Goal: Ask a question

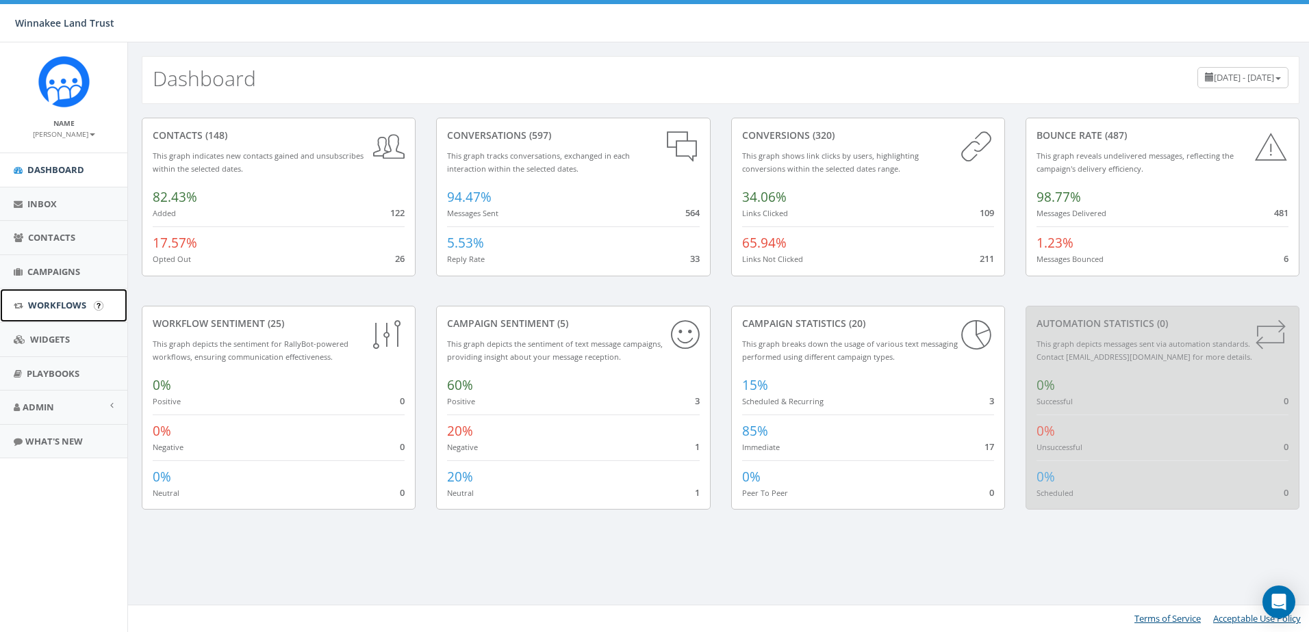
click at [46, 304] on span "Workflows" at bounding box center [57, 305] width 58 height 12
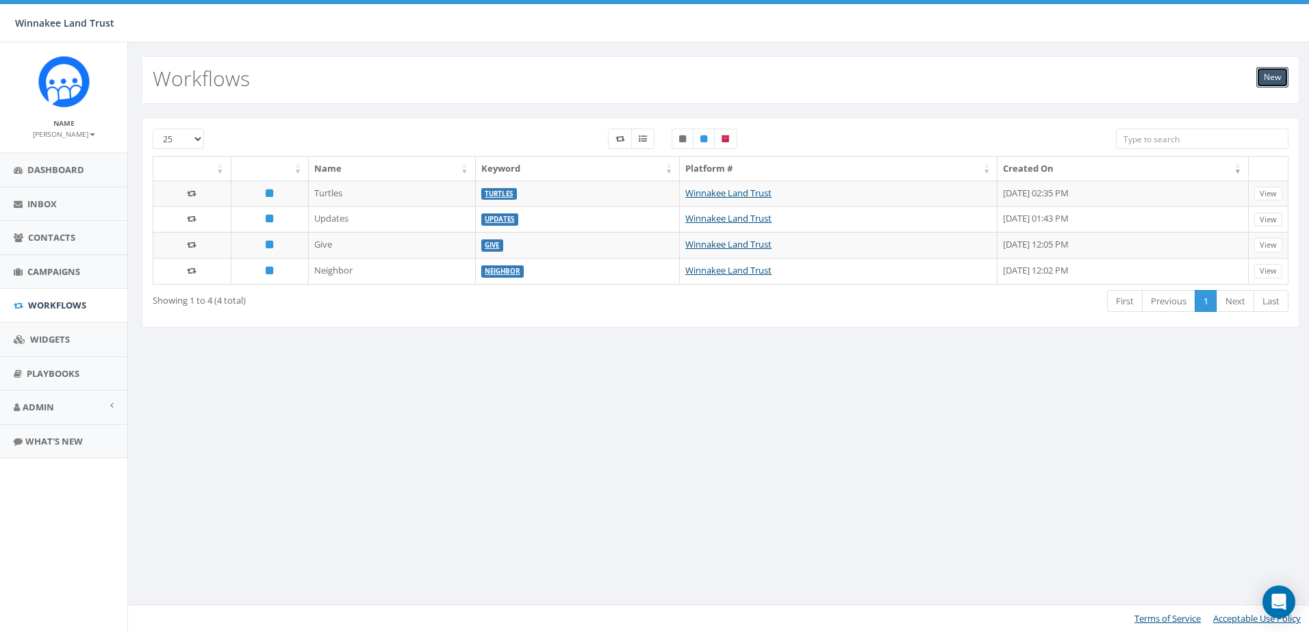
click at [1270, 75] on link "New" at bounding box center [1272, 77] width 32 height 21
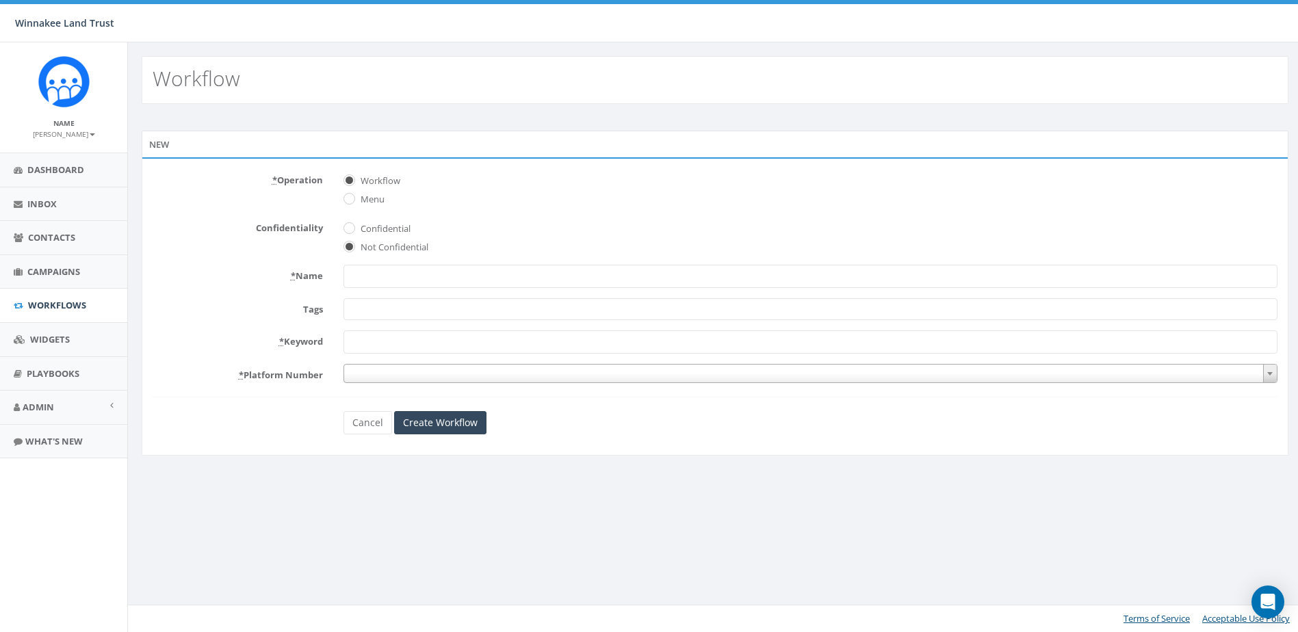
select select
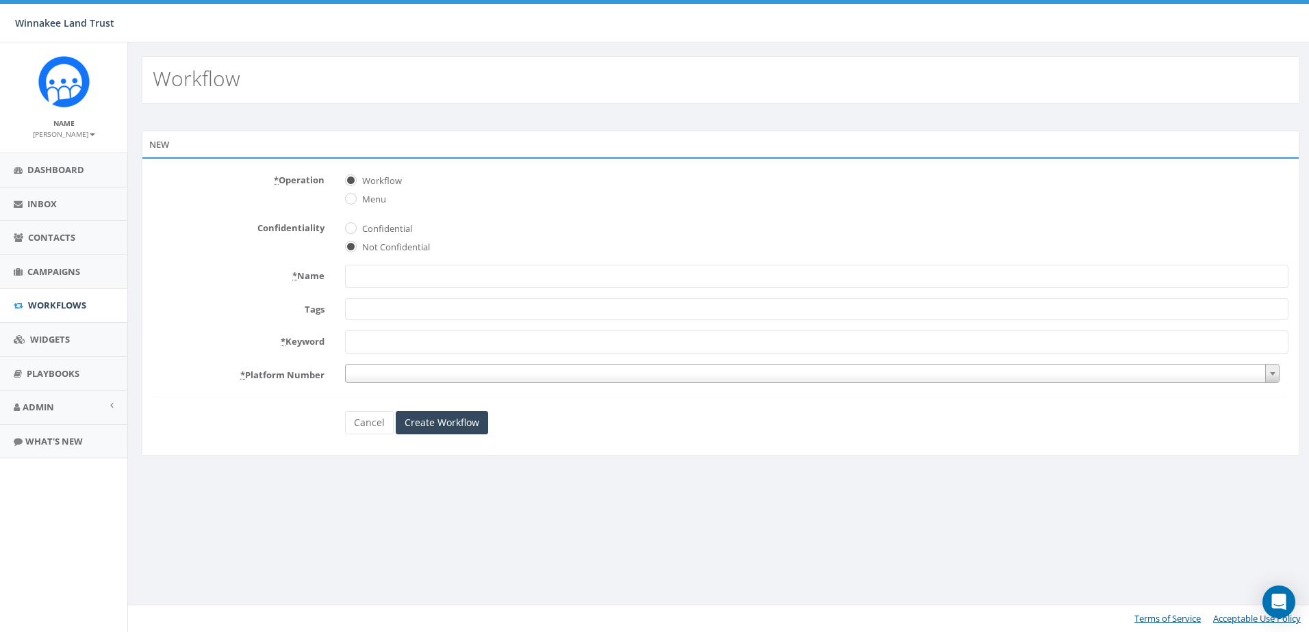
click at [409, 274] on input "* Name" at bounding box center [816, 276] width 943 height 23
click at [519, 206] on span "Menu" at bounding box center [816, 197] width 943 height 19
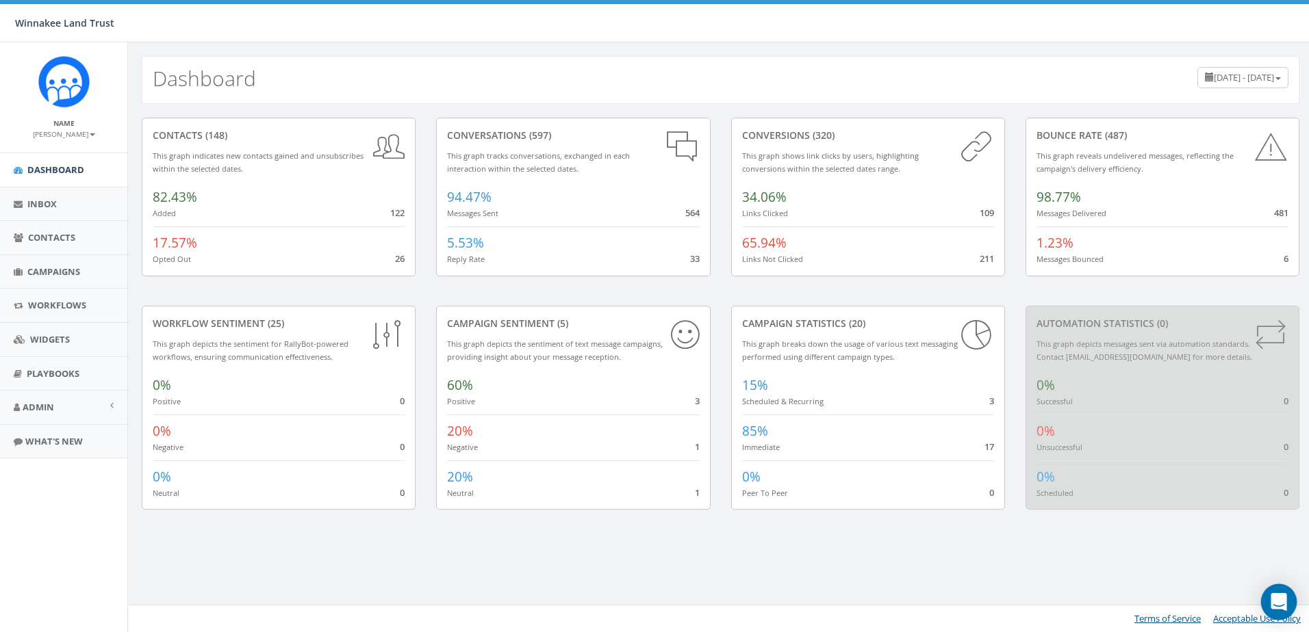
click at [1280, 606] on icon "Open Intercom Messenger" at bounding box center [1279, 602] width 18 height 18
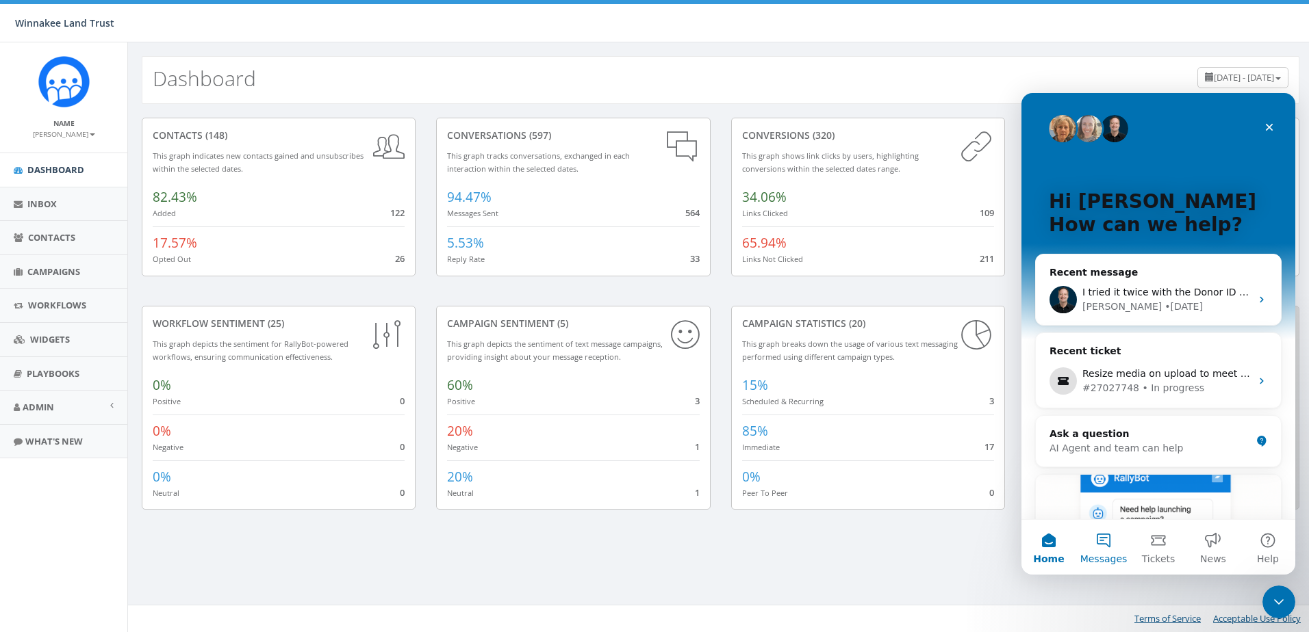
click at [1100, 545] on button "Messages" at bounding box center [1103, 547] width 55 height 55
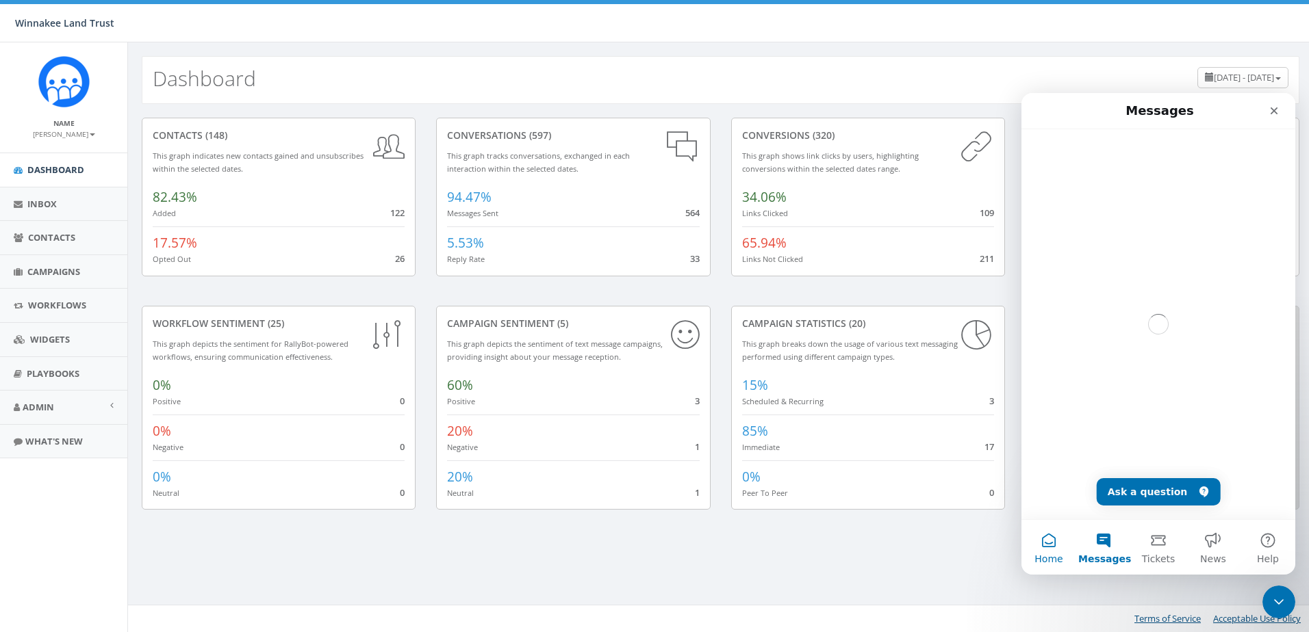
click at [1044, 546] on button "Home" at bounding box center [1048, 547] width 55 height 55
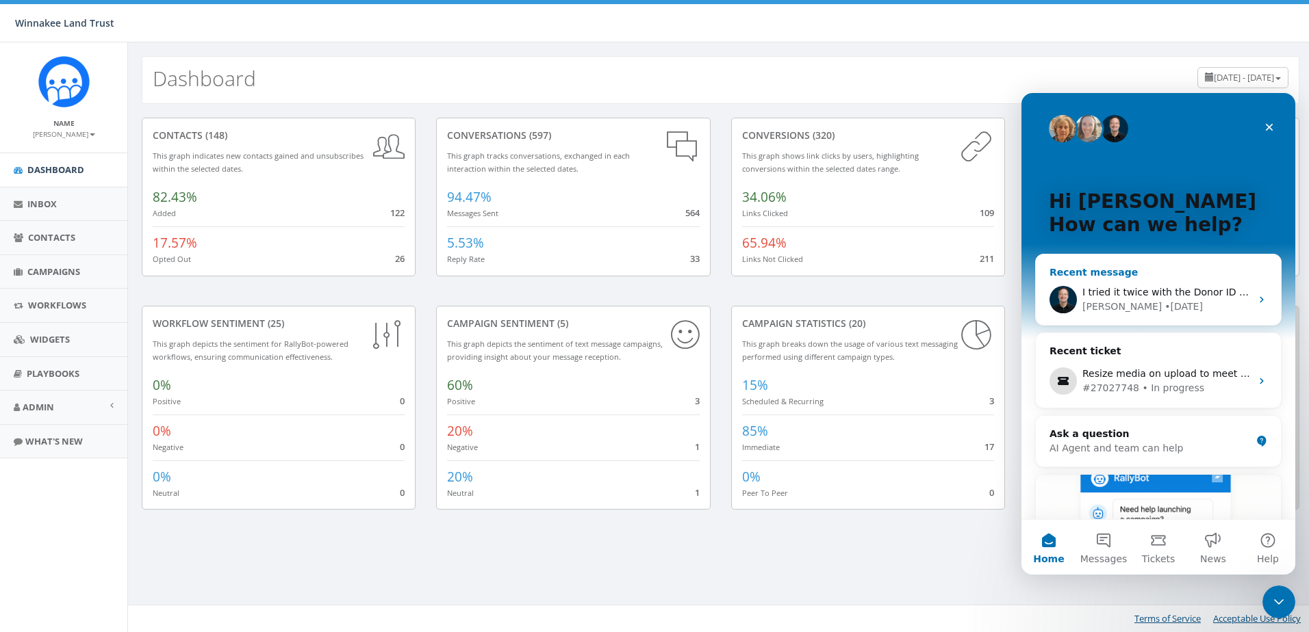
click at [1164, 305] on div "• [DATE]" at bounding box center [1183, 307] width 38 height 14
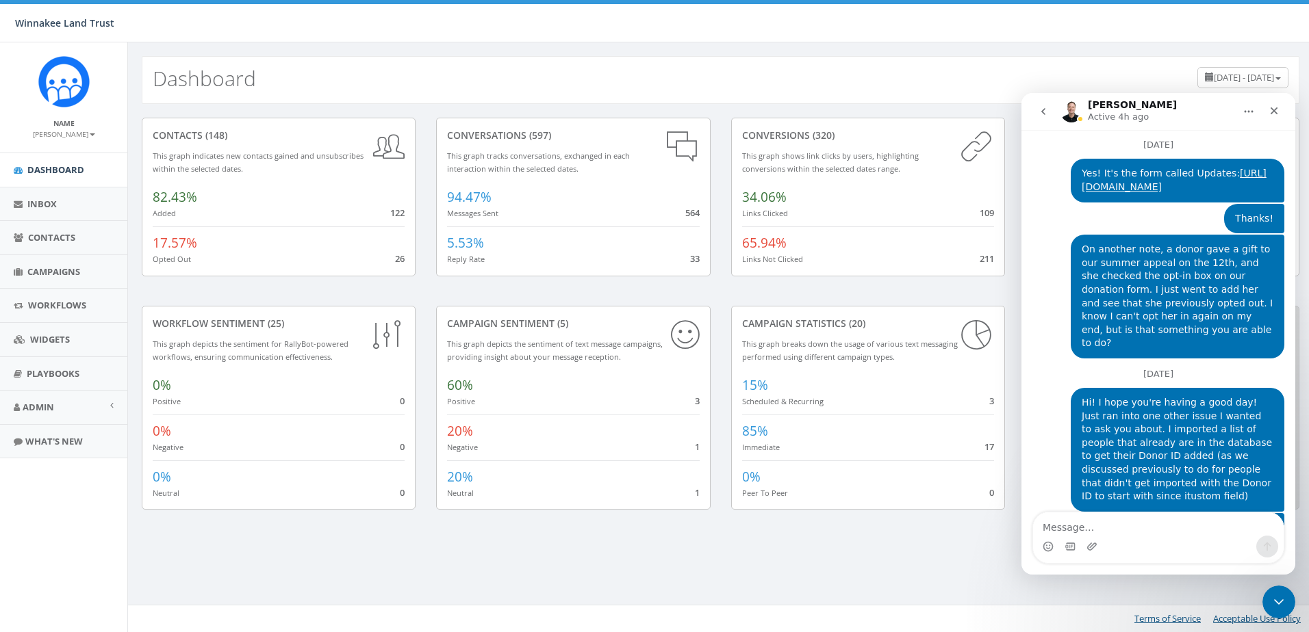
scroll to position [1823, 0]
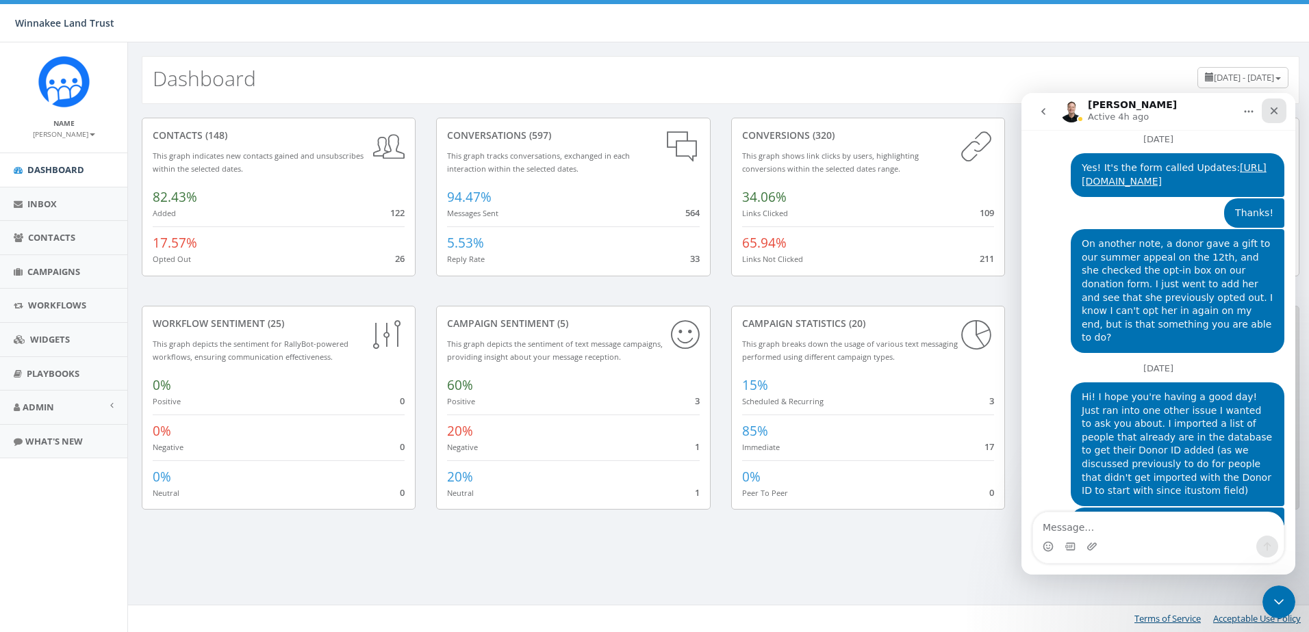
click at [1278, 114] on icon "Close" at bounding box center [1273, 110] width 11 height 11
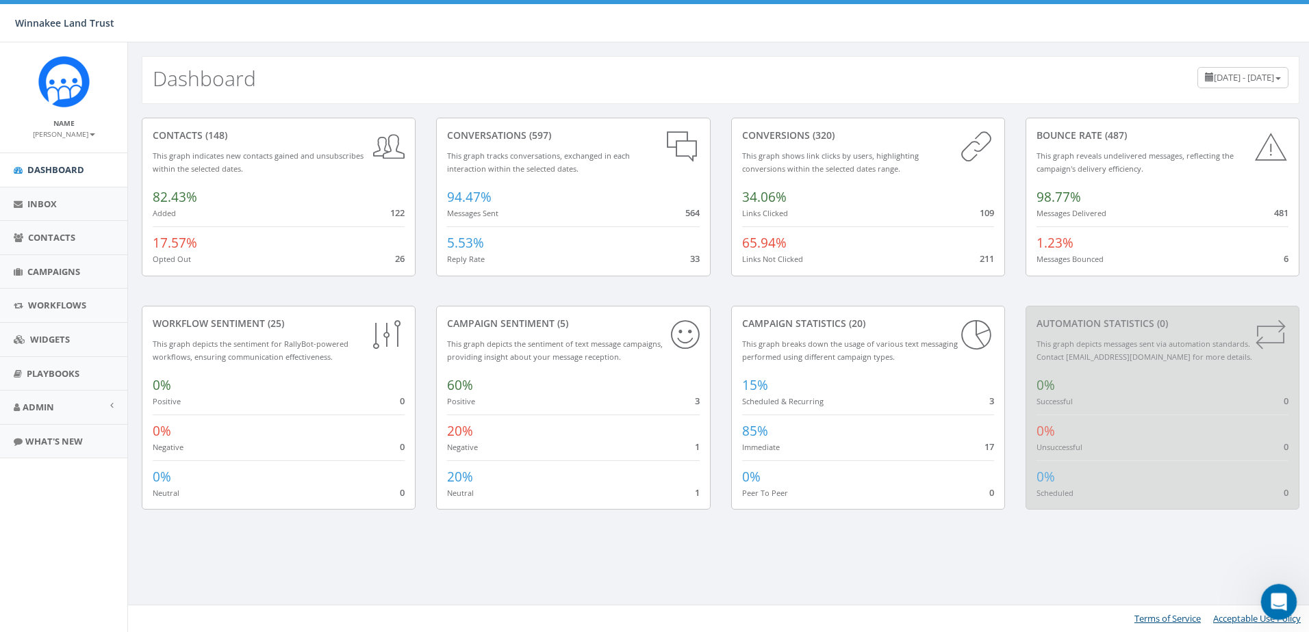
click at [1279, 602] on icon "Open Intercom Messenger" at bounding box center [1277, 600] width 23 height 23
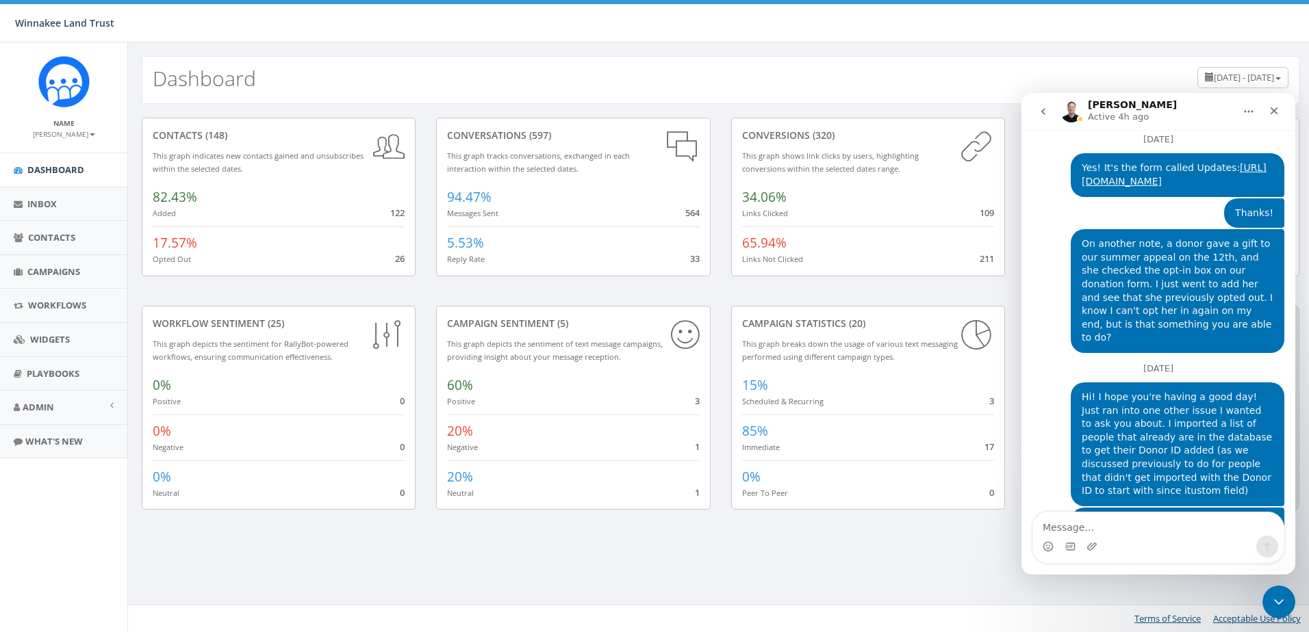
click at [1040, 111] on icon "go back" at bounding box center [1043, 111] width 11 height 11
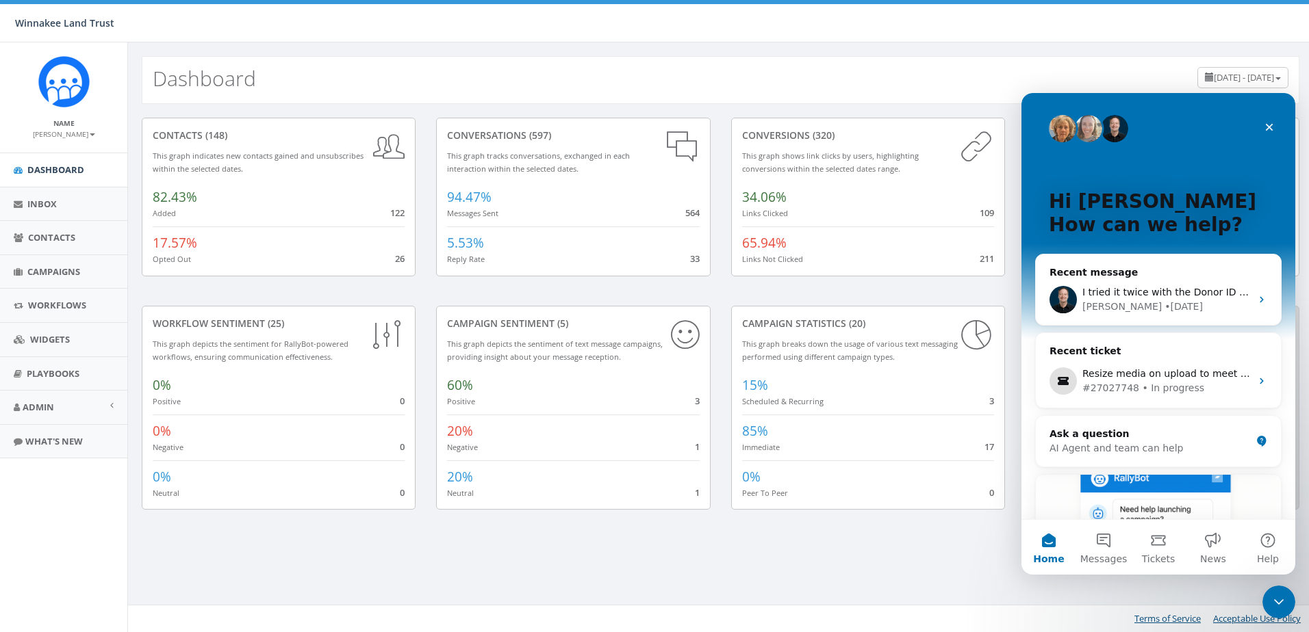
scroll to position [0, 0]
click at [1116, 556] on span "Messages" at bounding box center [1103, 559] width 47 height 10
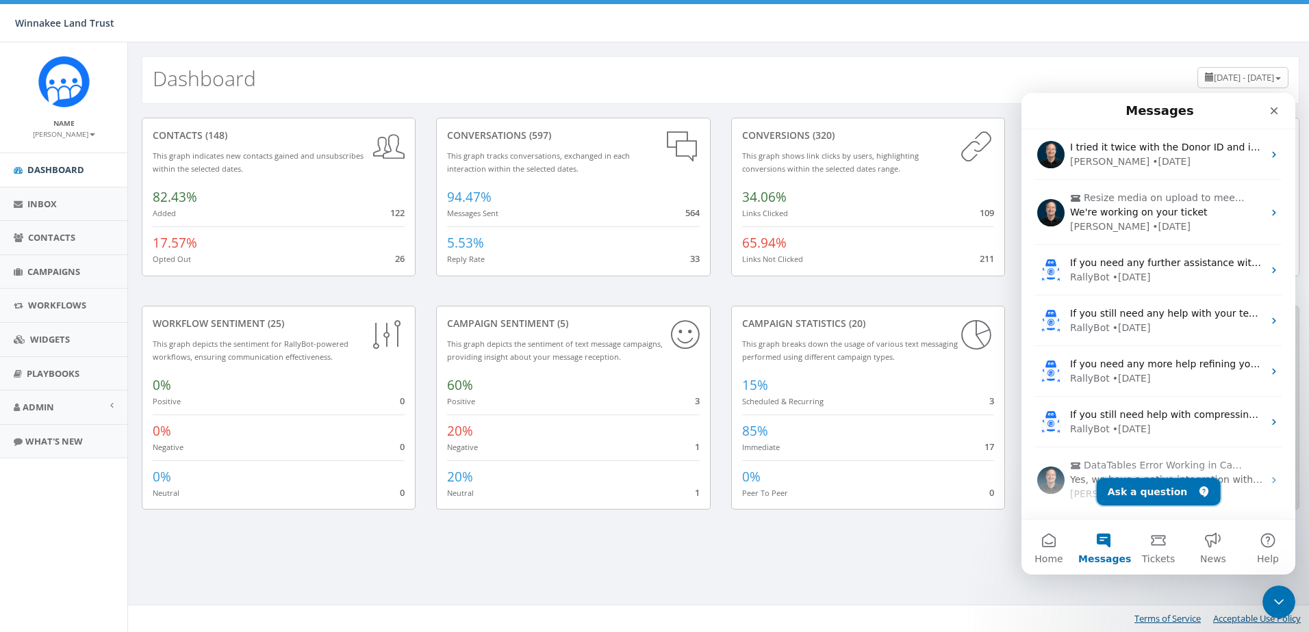
click at [1135, 494] on button "Ask a question" at bounding box center [1158, 491] width 124 height 27
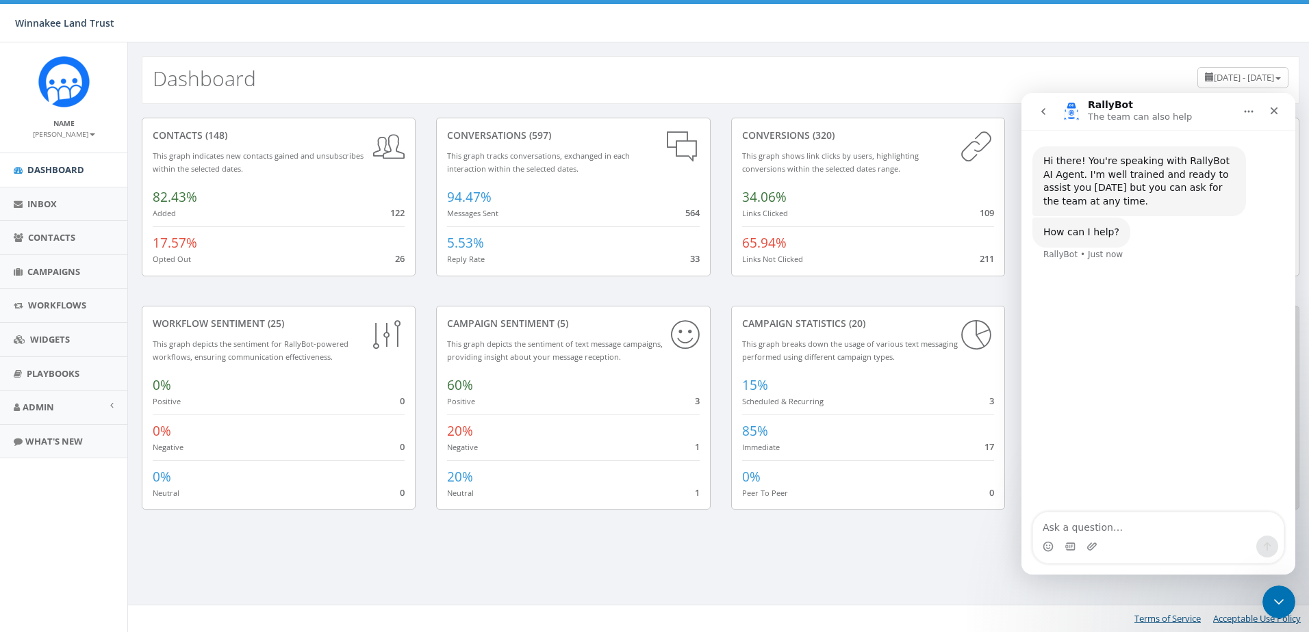
click at [1115, 523] on textarea "Ask a question…" at bounding box center [1158, 524] width 250 height 23
type textarea "cani have two different contact forms on [DOMAIN_NAME] with the same workflow a…"
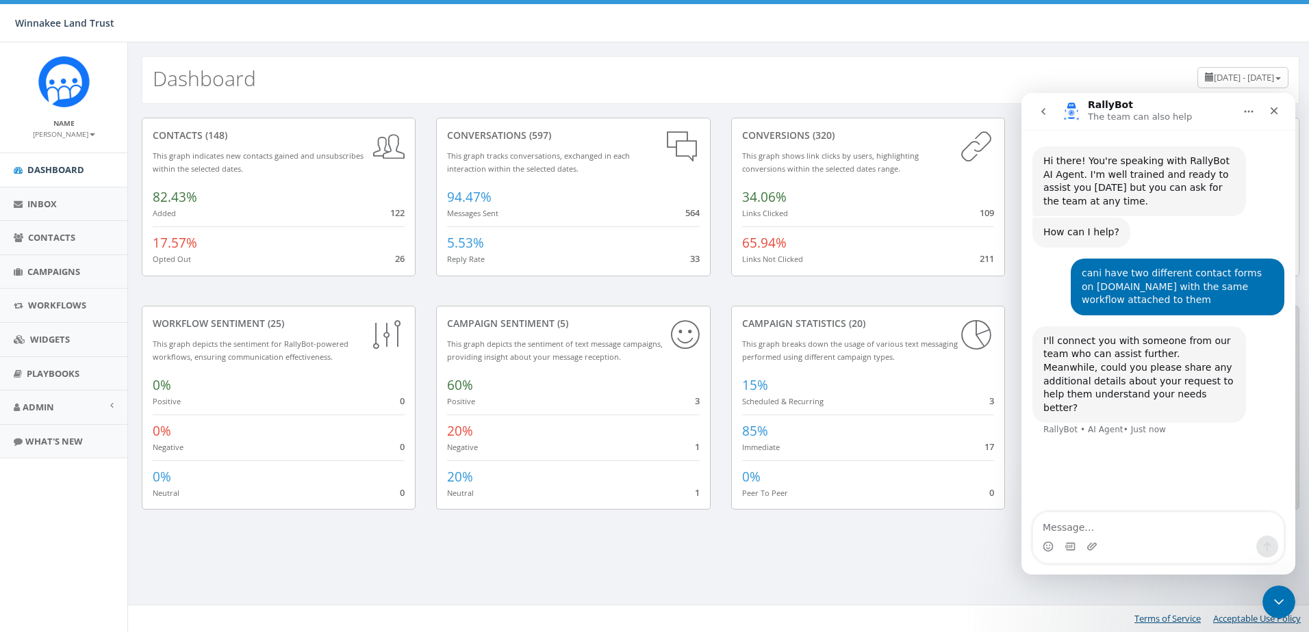
click at [1044, 107] on icon "go back" at bounding box center [1043, 111] width 11 height 11
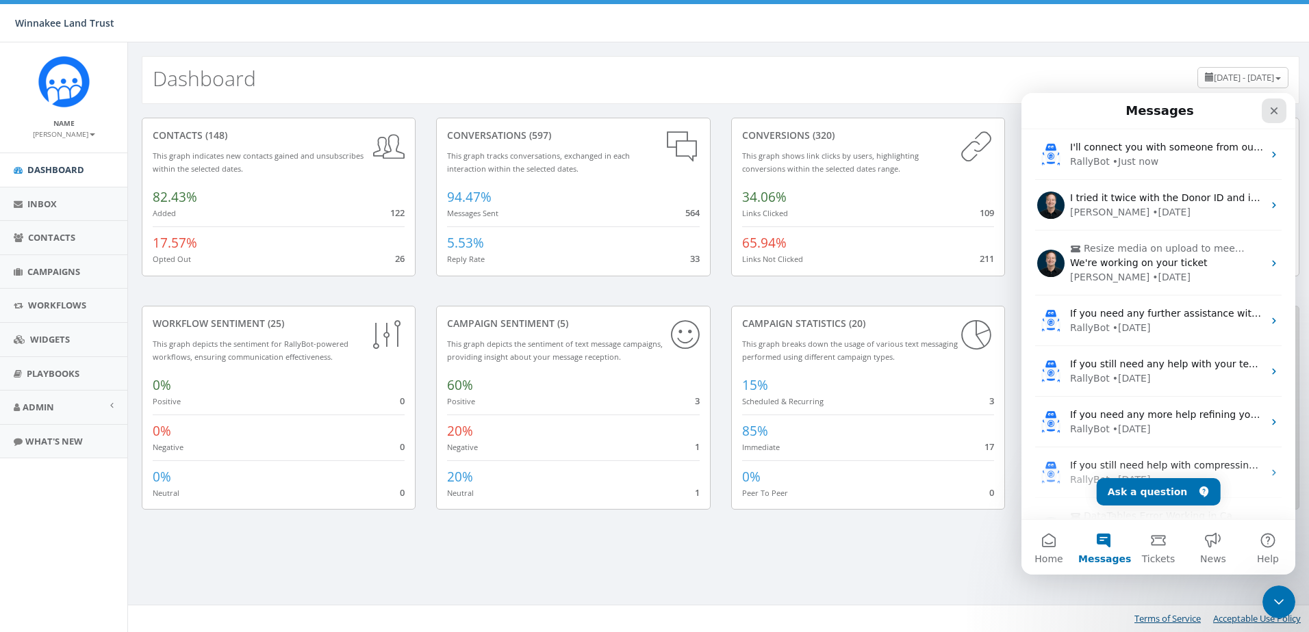
click at [1272, 113] on icon "Close" at bounding box center [1274, 111] width 8 height 8
